Goal: Task Accomplishment & Management: Manage account settings

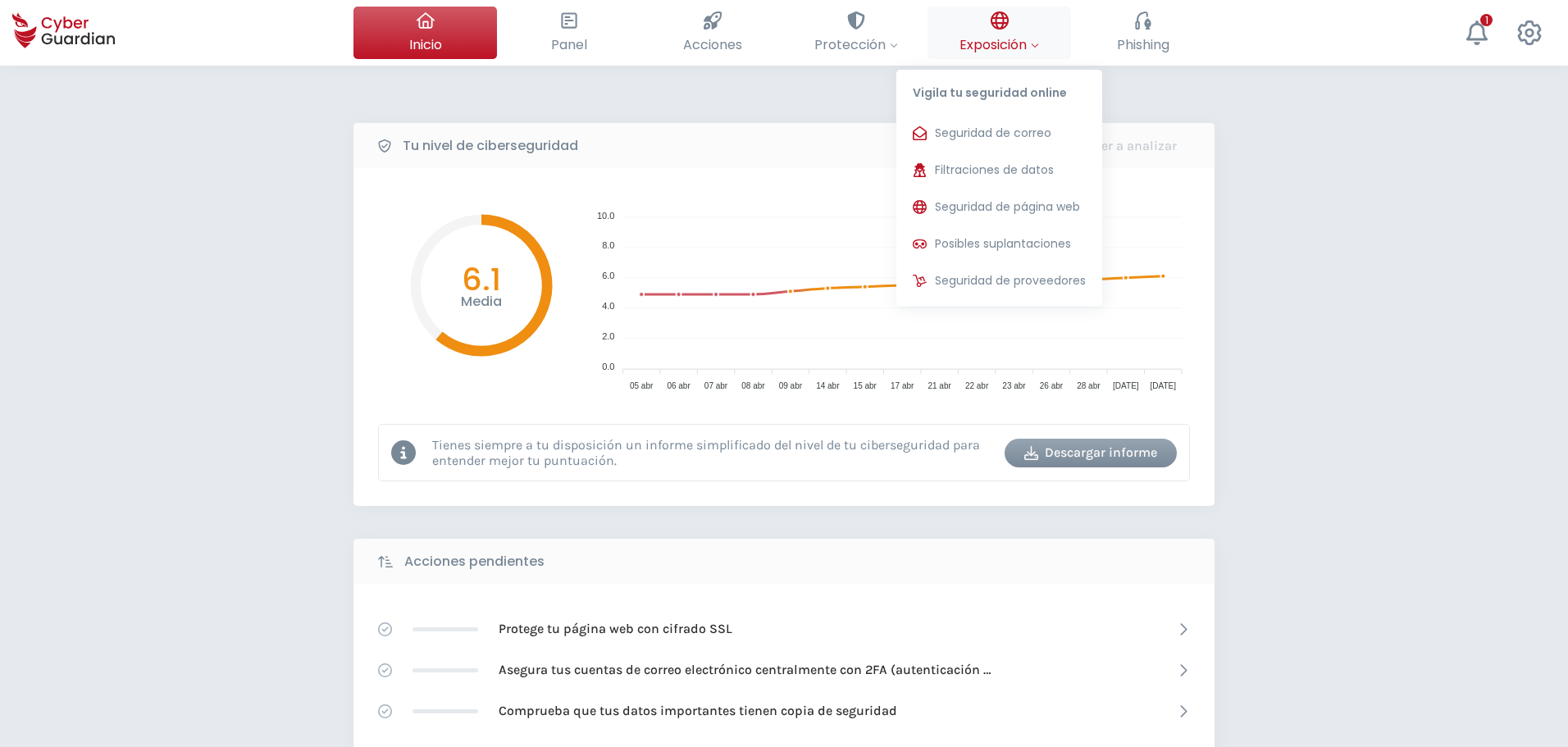
click at [985, 43] on span "Exposición" at bounding box center [999, 45] width 80 height 20
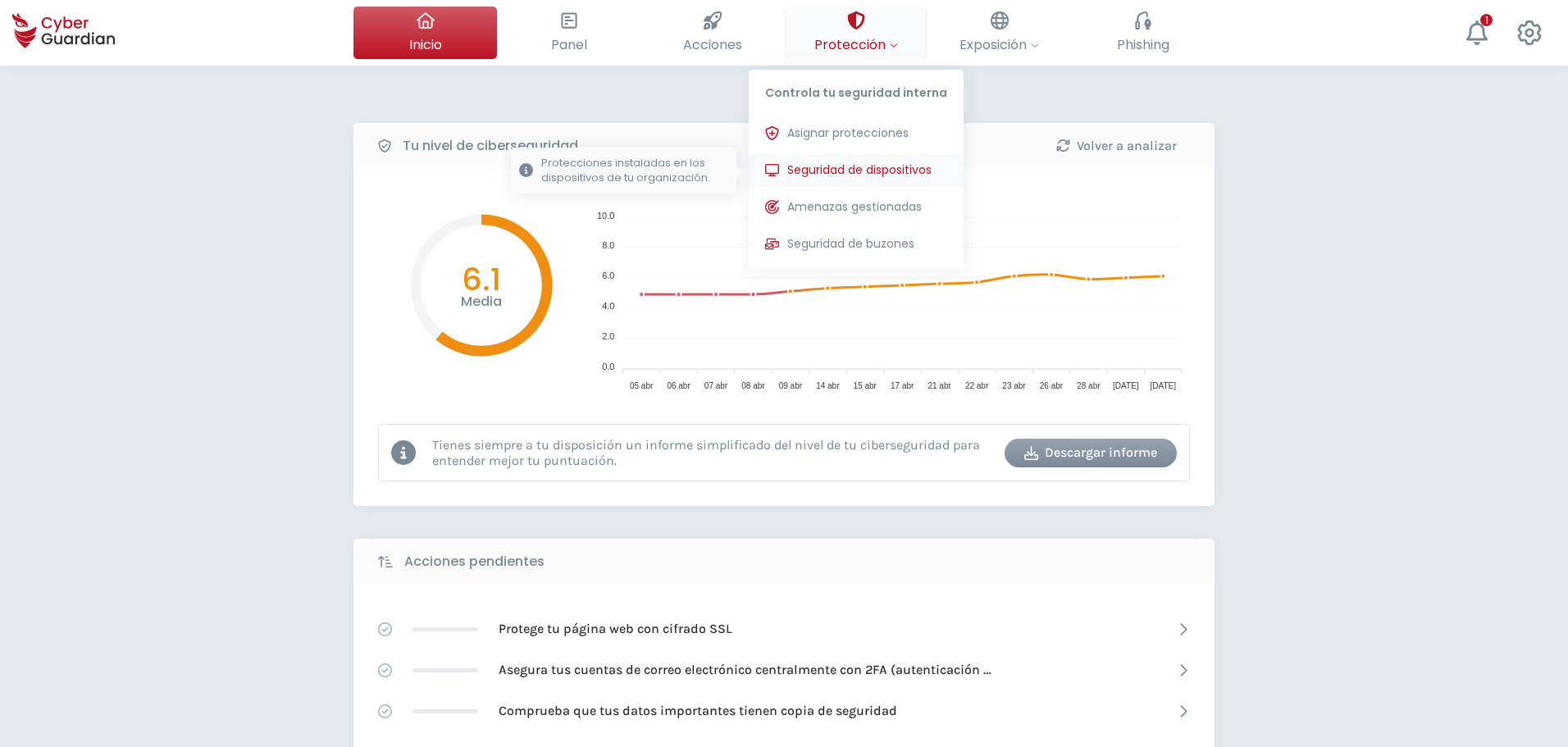
click at [829, 169] on span "Seguridad de dispositivos" at bounding box center [859, 170] width 144 height 17
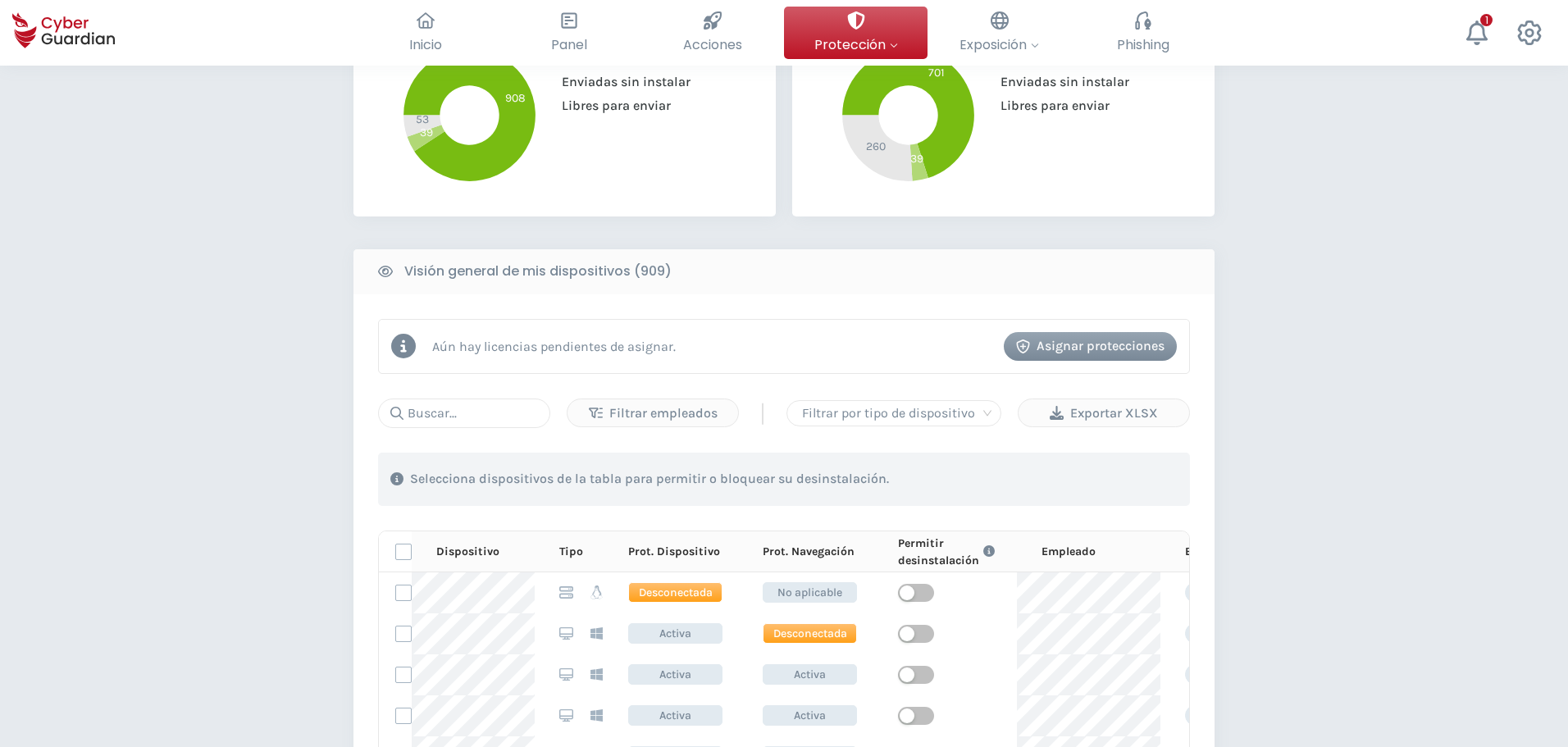
scroll to position [492, 0]
click at [455, 429] on div "Filtrar empleados | Filtrar por tipo de dispositivo Exportar XLSX 1 . Con las e…" at bounding box center [783, 690] width 812 height 584
click at [455, 416] on input "text" at bounding box center [463, 412] width 172 height 30
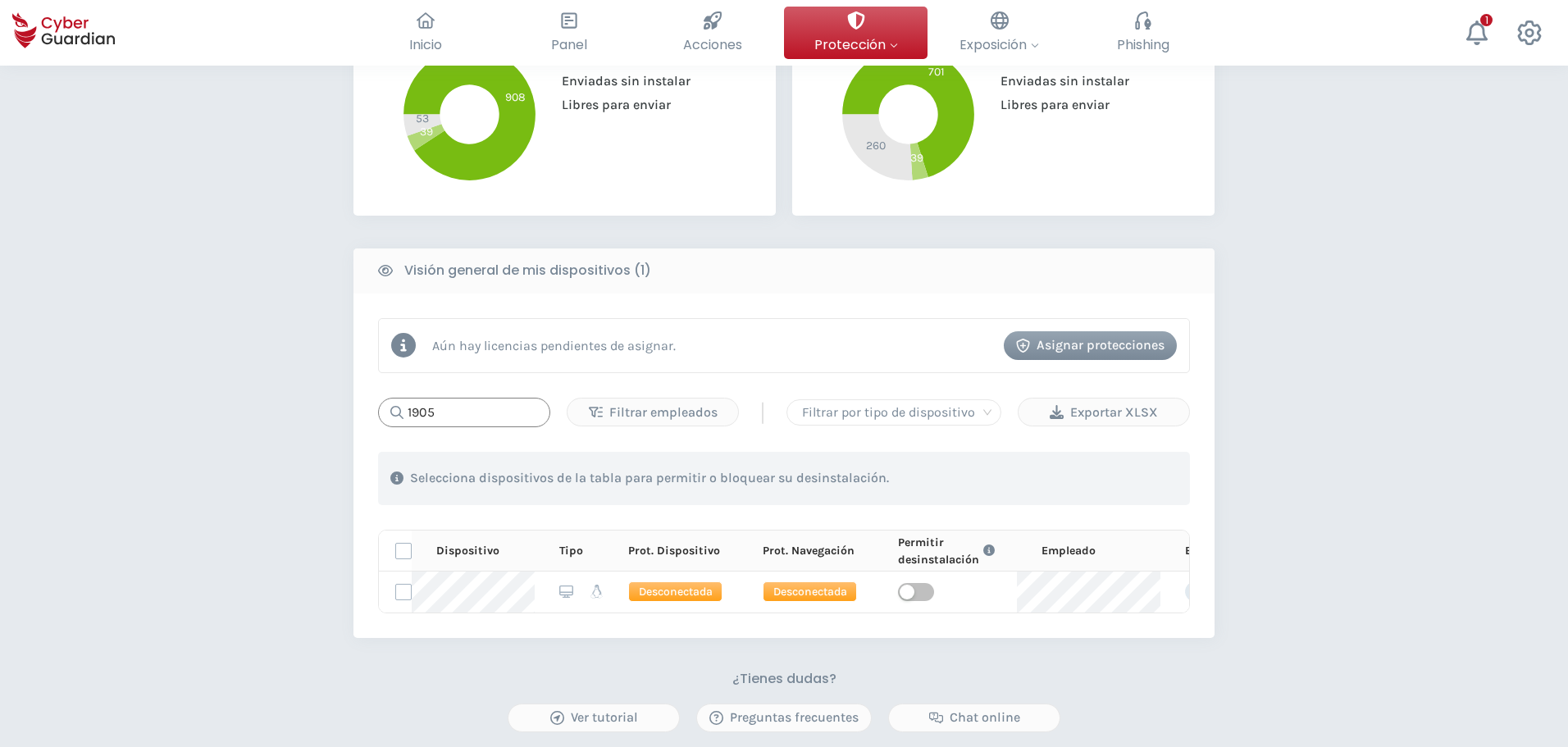
drag, startPoint x: 459, startPoint y: 417, endPoint x: 397, endPoint y: 402, distance: 63.8
click at [397, 402] on div "1905" at bounding box center [463, 412] width 172 height 30
drag, startPoint x: 470, startPoint y: 408, endPoint x: 333, endPoint y: 409, distance: 137.0
click at [333, 409] on div "PROTECCIÓN > Seguridad de dispositivos ¿Cómo funciona? Añade empleados Instala …" at bounding box center [784, 280] width 1568 height 1414
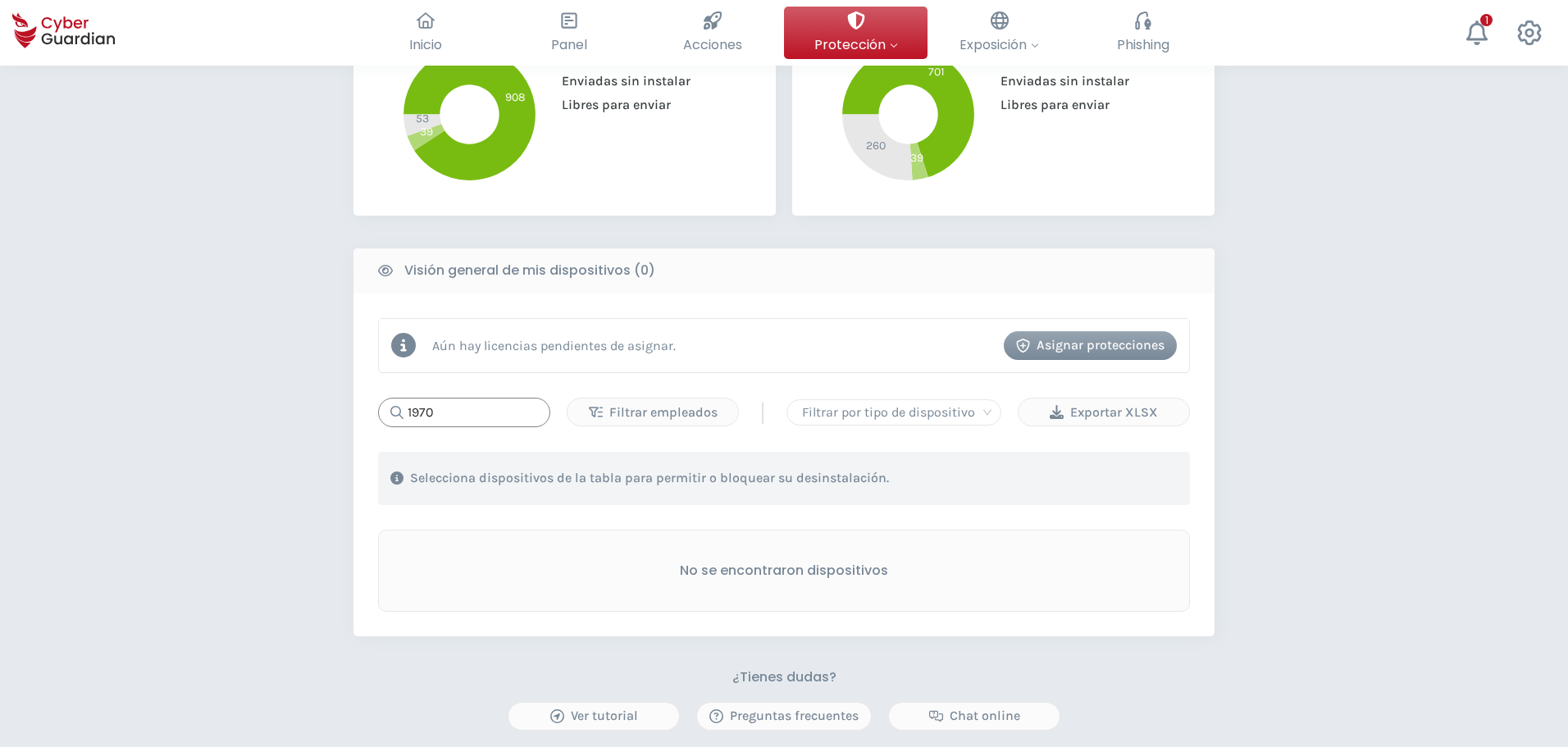
drag, startPoint x: 440, startPoint y: 411, endPoint x: 380, endPoint y: 405, distance: 60.3
click at [380, 405] on div "1970" at bounding box center [463, 412] width 172 height 30
drag, startPoint x: 486, startPoint y: 402, endPoint x: 334, endPoint y: 407, distance: 152.1
click at [334, 407] on div "PROTECCIÓN > Seguridad de dispositivos ¿Cómo funciona? Añade empleados Instala …" at bounding box center [784, 279] width 1568 height 1414
drag, startPoint x: 459, startPoint y: 418, endPoint x: 389, endPoint y: 410, distance: 70.5
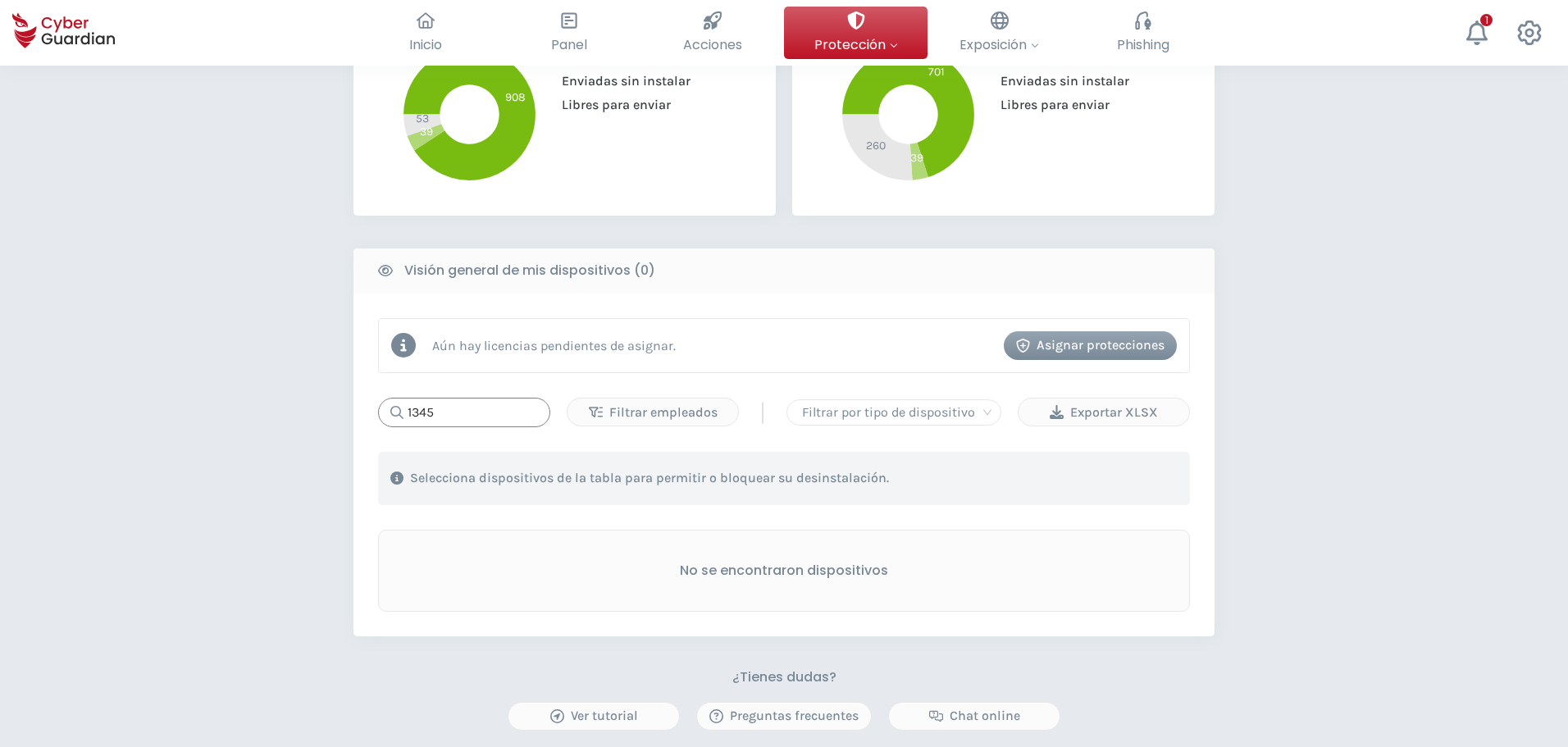
click at [389, 410] on div "1345" at bounding box center [463, 412] width 172 height 30
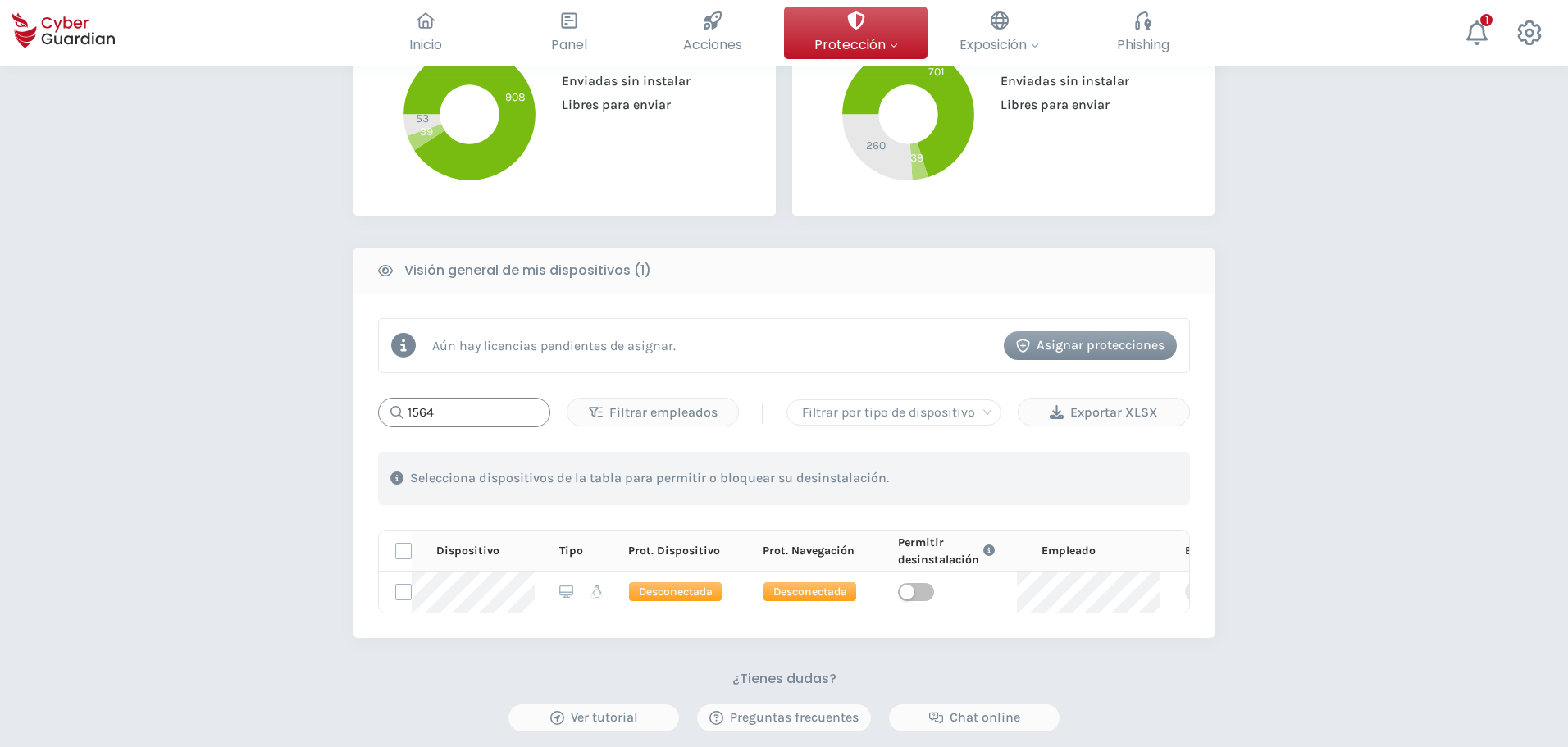
drag, startPoint x: 478, startPoint y: 412, endPoint x: 358, endPoint y: 408, distance: 120.1
click at [358, 408] on div "Aún hay licencias pendientes de asignar. Asignar protecciones 1564 Filtrar empl…" at bounding box center [783, 466] width 861 height 345
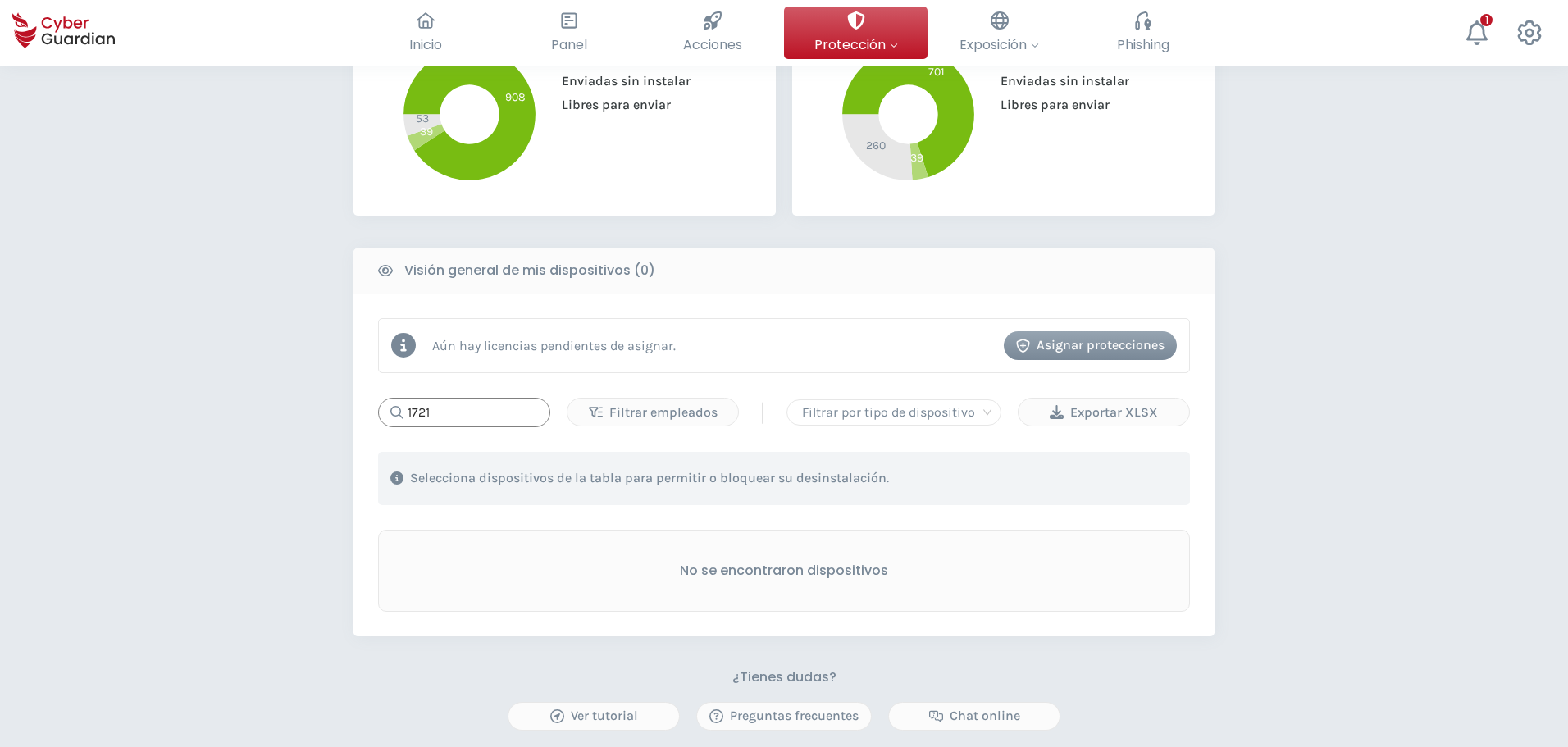
drag, startPoint x: 450, startPoint y: 417, endPoint x: 353, endPoint y: 412, distance: 97.1
click at [353, 412] on div "Aún hay licencias pendientes de asignar. Asignar protecciones 1721 Filtrar empl…" at bounding box center [783, 465] width 861 height 343
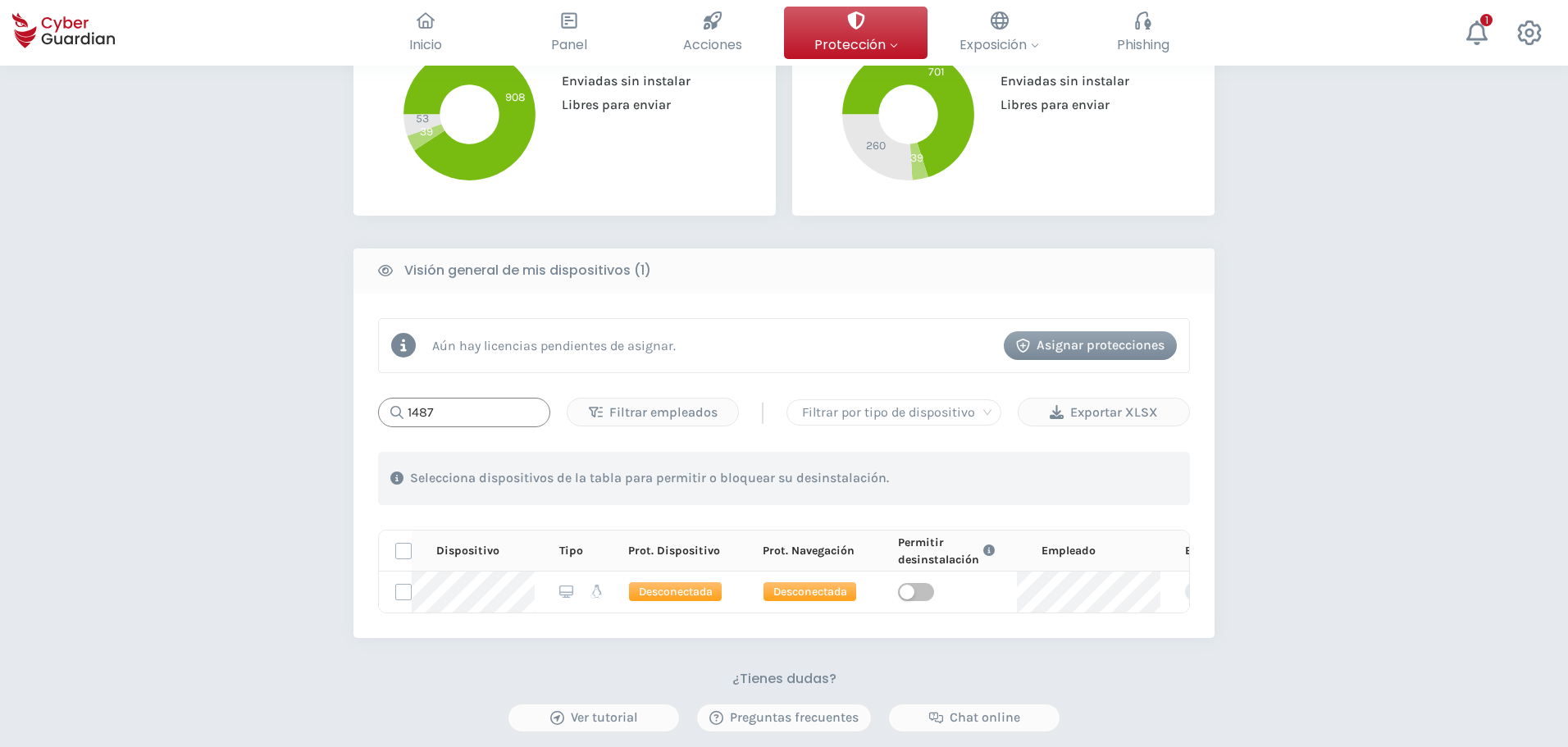
drag, startPoint x: 460, startPoint y: 418, endPoint x: 389, endPoint y: 408, distance: 71.7
click at [389, 408] on div "1487" at bounding box center [463, 412] width 172 height 30
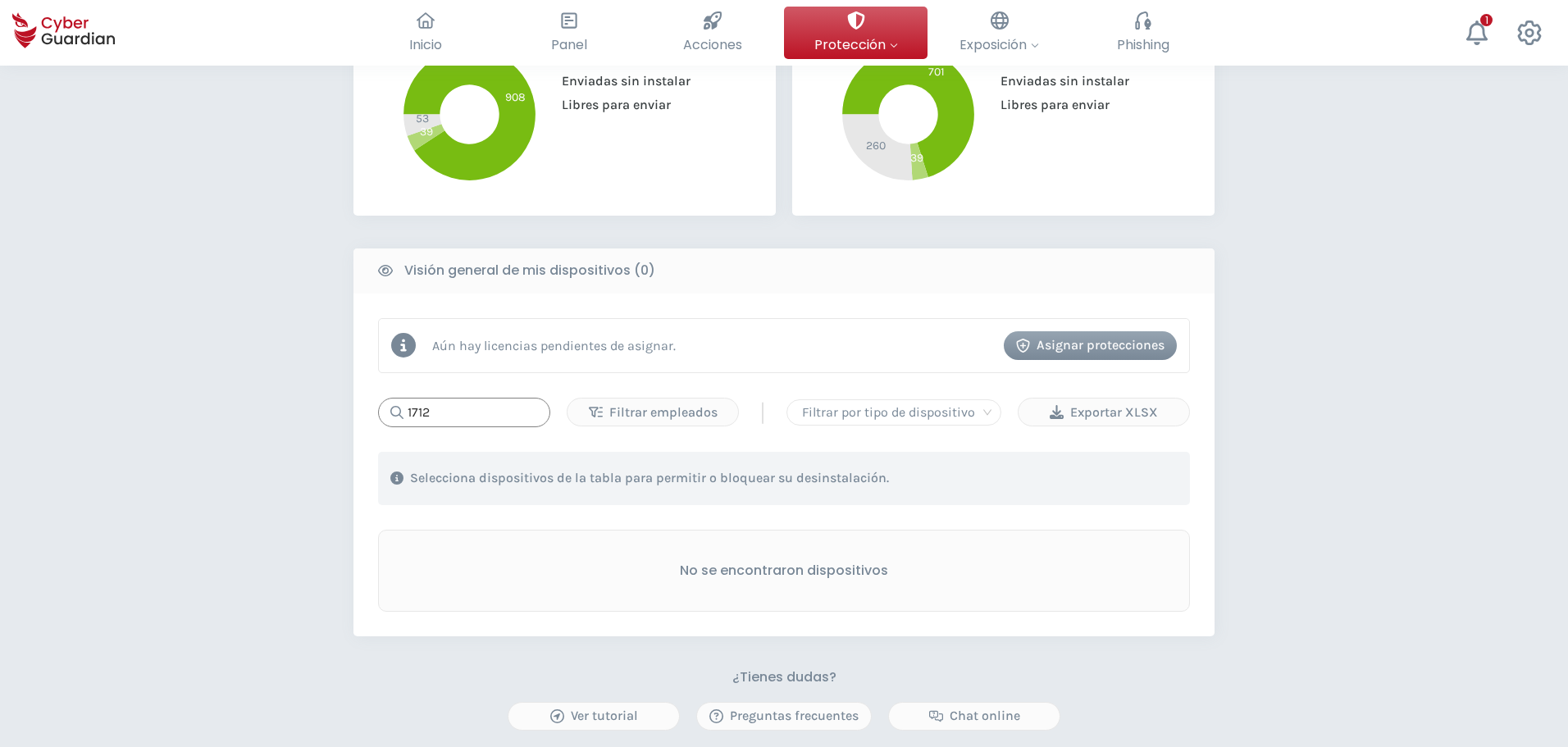
click at [461, 405] on input "1712" at bounding box center [463, 412] width 172 height 30
drag, startPoint x: 414, startPoint y: 396, endPoint x: 384, endPoint y: 400, distance: 30.3
click at [384, 400] on div "1712" at bounding box center [463, 412] width 172 height 30
drag, startPoint x: 500, startPoint y: 407, endPoint x: 350, endPoint y: 412, distance: 150.1
click at [350, 412] on div "PROTECCIÓN > Seguridad de dispositivos ¿Cómo funciona? Añade empleados Instala …" at bounding box center [784, 279] width 1568 height 1414
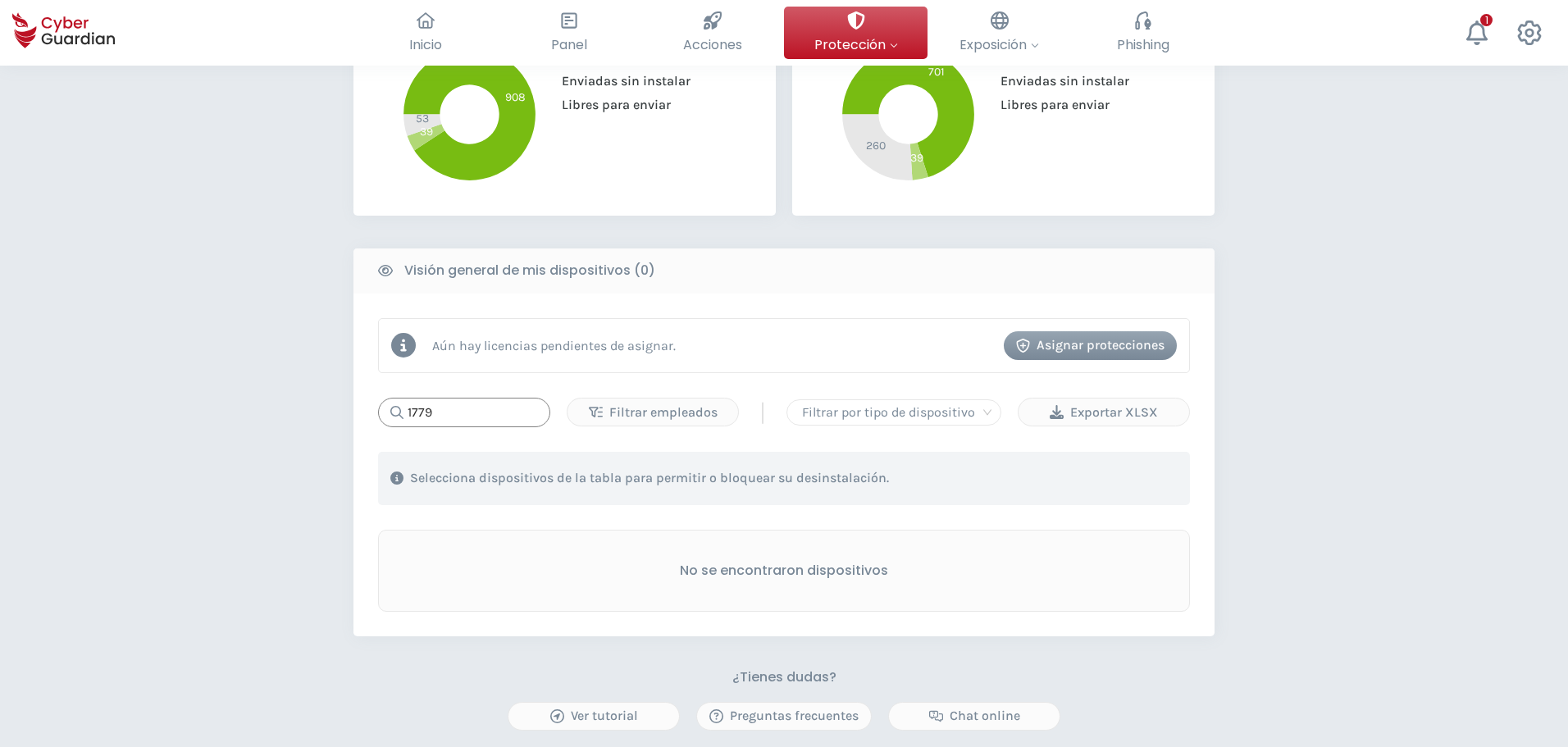
drag, startPoint x: 387, startPoint y: 414, endPoint x: 350, endPoint y: 412, distance: 37.1
click at [350, 412] on div "PROTECCIÓN > Seguridad de dispositivos ¿Cómo funciona? Añade empleados Instala …" at bounding box center [784, 279] width 1568 height 1414
drag, startPoint x: 468, startPoint y: 401, endPoint x: 457, endPoint y: 426, distance: 27.3
click at [457, 427] on input "1767" at bounding box center [463, 412] width 172 height 30
drag, startPoint x: 452, startPoint y: 421, endPoint x: 357, endPoint y: 434, distance: 95.9
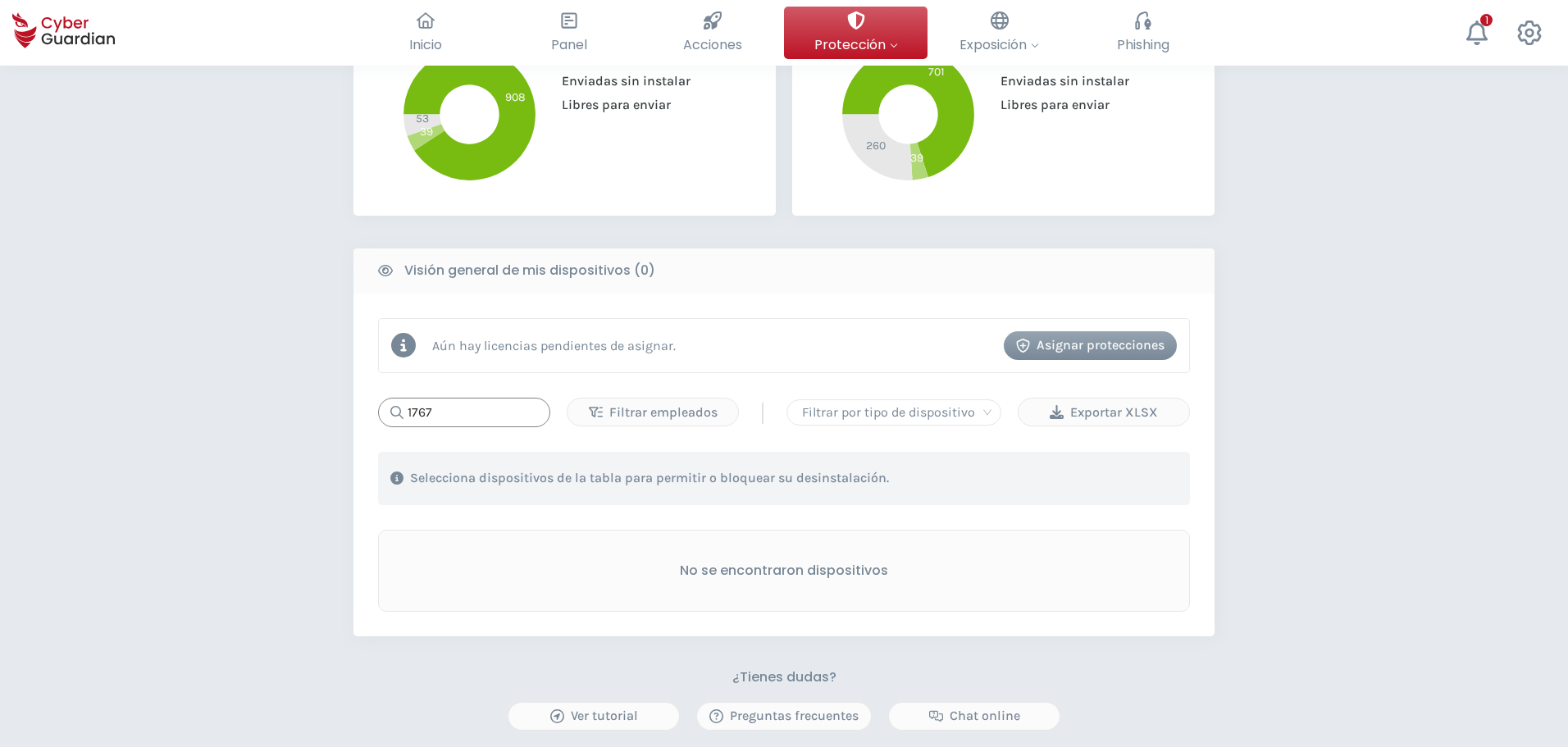
click at [357, 434] on div "Aún hay licencias pendientes de asignar. Asignar protecciones 1767 Filtrar empl…" at bounding box center [783, 465] width 861 height 343
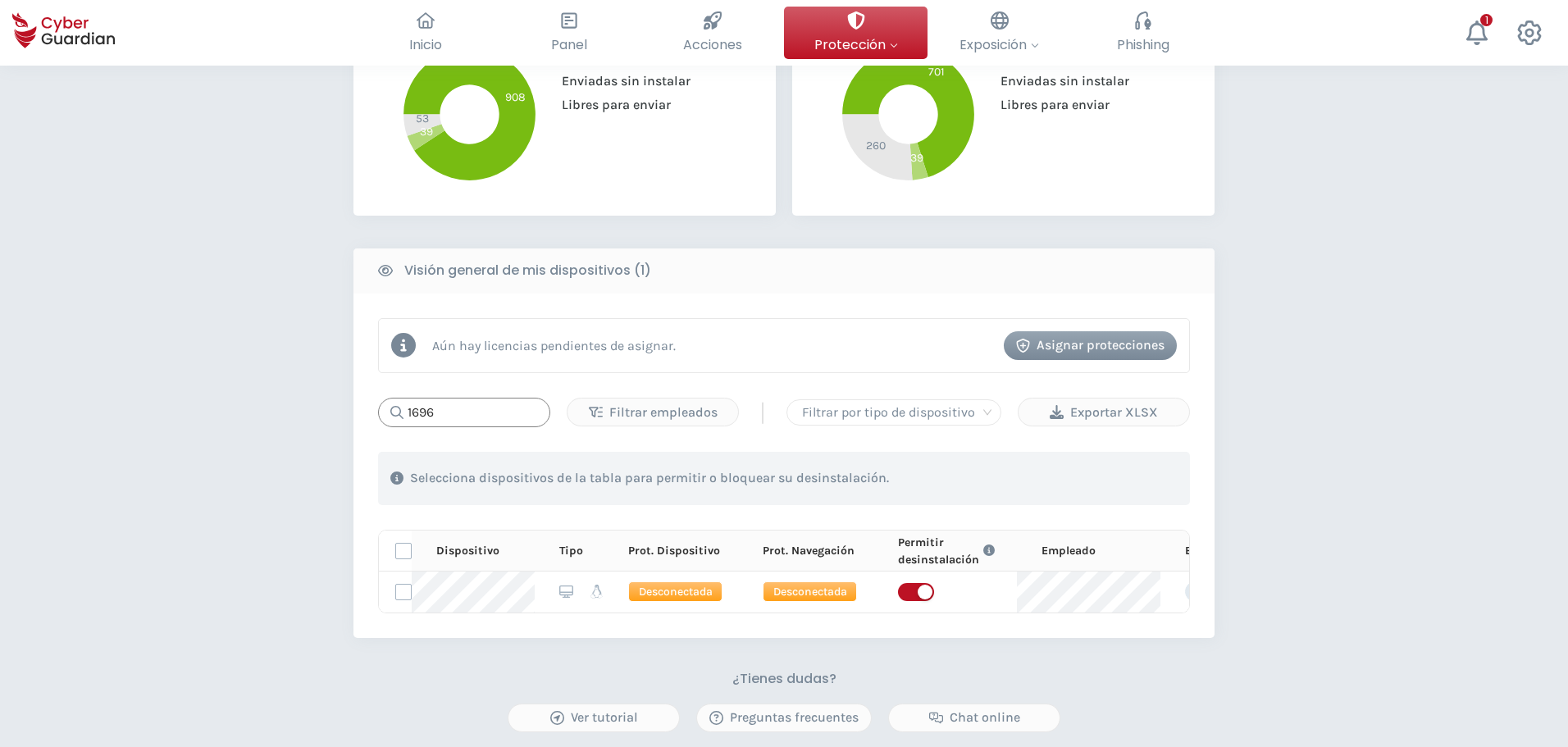
drag, startPoint x: 379, startPoint y: 414, endPoint x: 347, endPoint y: 407, distance: 32.8
click at [347, 407] on div "PROTECCIÓN > Seguridad de dispositivos ¿Cómo funciona? Añade empleados Instala …" at bounding box center [784, 280] width 1568 height 1414
drag, startPoint x: 447, startPoint y: 411, endPoint x: 351, endPoint y: 417, distance: 96.2
click at [351, 417] on div "PROTECCIÓN > Seguridad de dispositivos ¿Cómo funciona? Añade empleados Instala …" at bounding box center [784, 280] width 1568 height 1414
type input "1390"
